Goal: Task Accomplishment & Management: Manage account settings

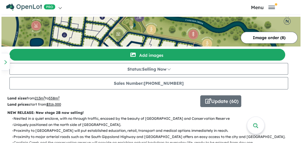
scroll to position [79, 0]
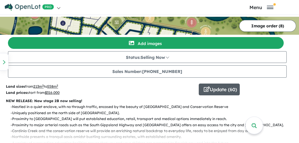
click at [214, 90] on button "Update ( 60 )" at bounding box center [219, 90] width 41 height 12
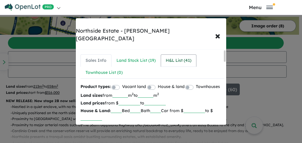
click at [173, 57] on div "H&L List ( 41 )" at bounding box center [179, 60] width 26 height 7
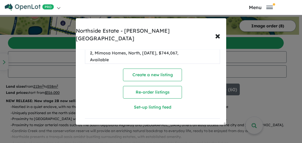
scroll to position [1554, 0]
click at [217, 29] on span "×" at bounding box center [217, 35] width 5 height 13
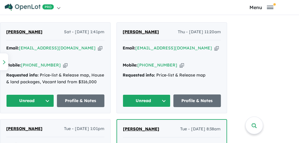
scroll to position [315, 0]
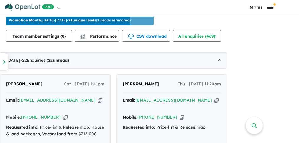
click at [272, 9] on button "Menu" at bounding box center [261, 7] width 73 height 6
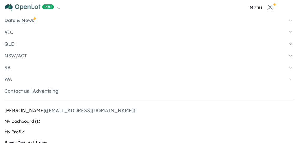
scroll to position [39, 0]
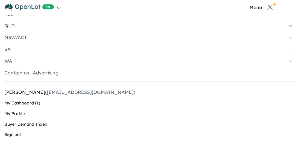
click at [32, 103] on link "My Dashboard (1)" at bounding box center [149, 103] width 290 height 11
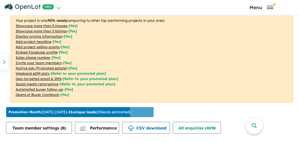
scroll to position [176, 0]
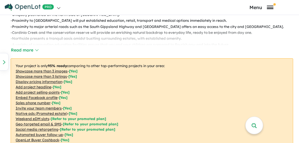
click at [271, 7] on span "Toggle navigation" at bounding box center [270, 8] width 6 height 4
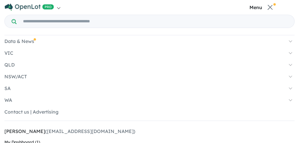
scroll to position [45, 0]
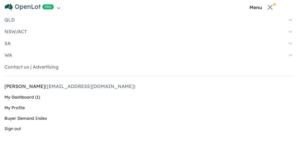
click at [28, 97] on link "My Dashboard (1)" at bounding box center [149, 97] width 290 height 11
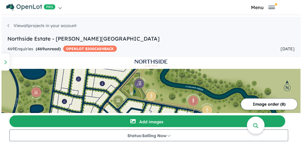
scroll to position [59, 0]
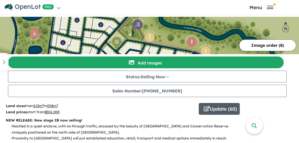
click at [220, 108] on button "Update ( 60 )" at bounding box center [219, 109] width 41 height 12
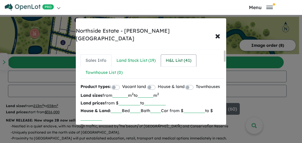
click at [185, 57] on div "H&L List ( 41 )" at bounding box center [179, 60] width 26 height 7
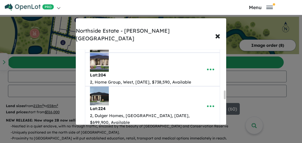
scroll to position [866, 0]
